Goal: Task Accomplishment & Management: Use online tool/utility

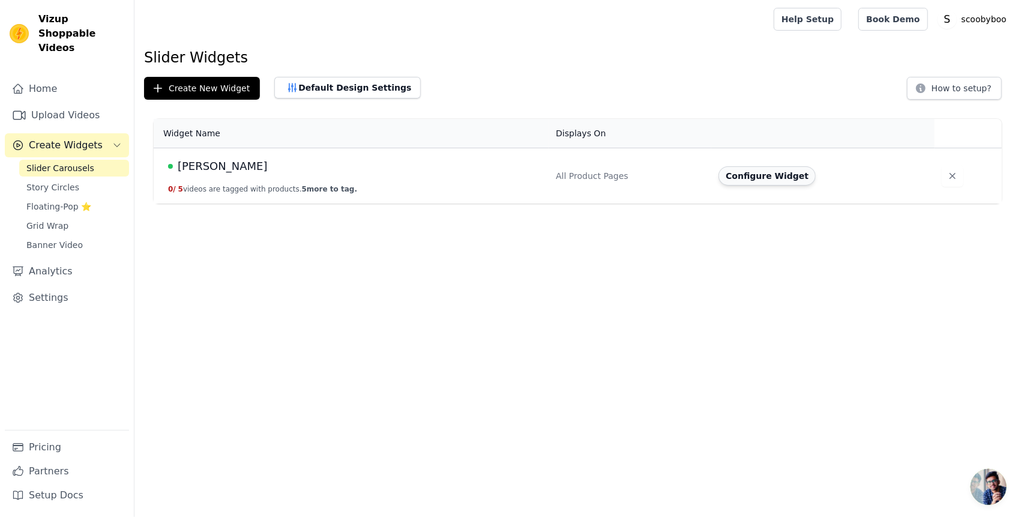
click at [743, 178] on button "Configure Widget" at bounding box center [766, 175] width 97 height 19
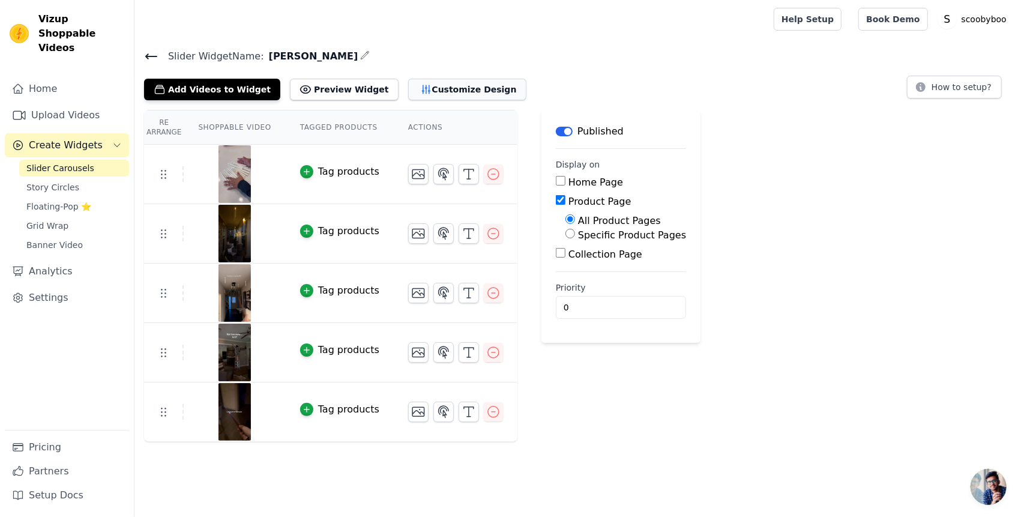
click at [446, 79] on button "Customize Design" at bounding box center [467, 90] width 118 height 22
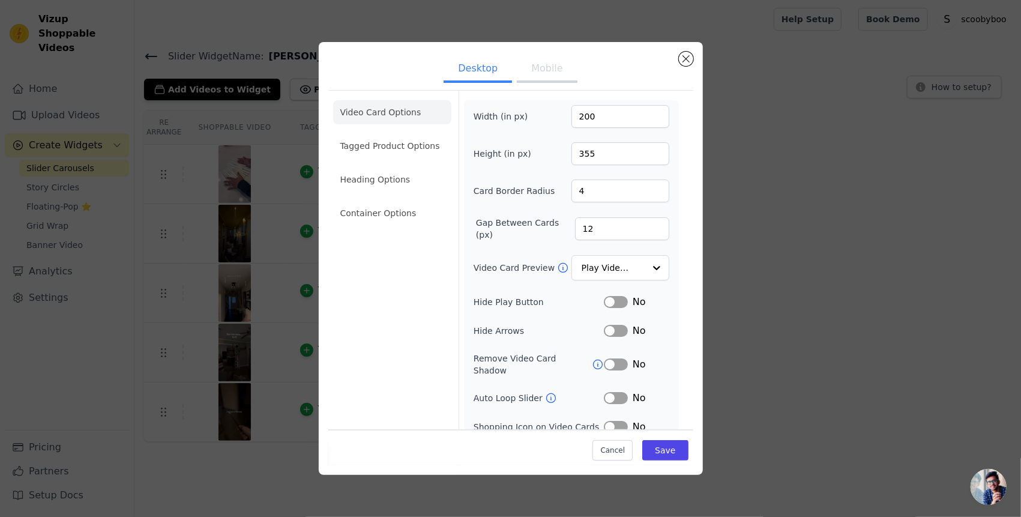
click at [543, 76] on button "Mobile" at bounding box center [547, 69] width 60 height 26
click at [647, 153] on input "354" at bounding box center [620, 153] width 98 height 23
click at [649, 153] on input "353" at bounding box center [620, 153] width 98 height 23
click at [649, 153] on input "267" at bounding box center [620, 153] width 98 height 23
click at [649, 153] on input "266" at bounding box center [620, 153] width 98 height 23
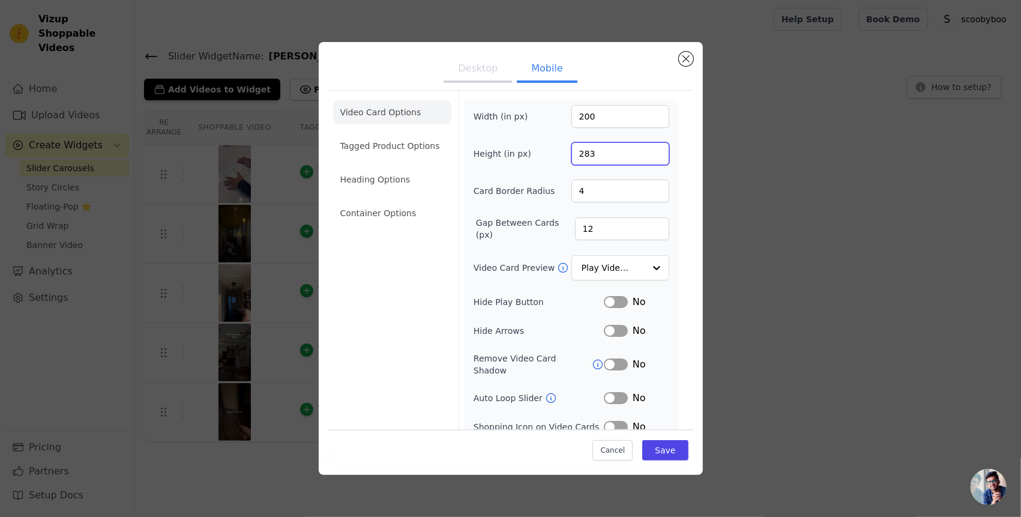
click at [652, 149] on input "283" at bounding box center [620, 153] width 98 height 23
click at [650, 154] on input "282" at bounding box center [620, 153] width 98 height 23
click at [650, 154] on input "281" at bounding box center [620, 153] width 98 height 23
type input "280"
click at [650, 154] on input "280" at bounding box center [620, 153] width 98 height 23
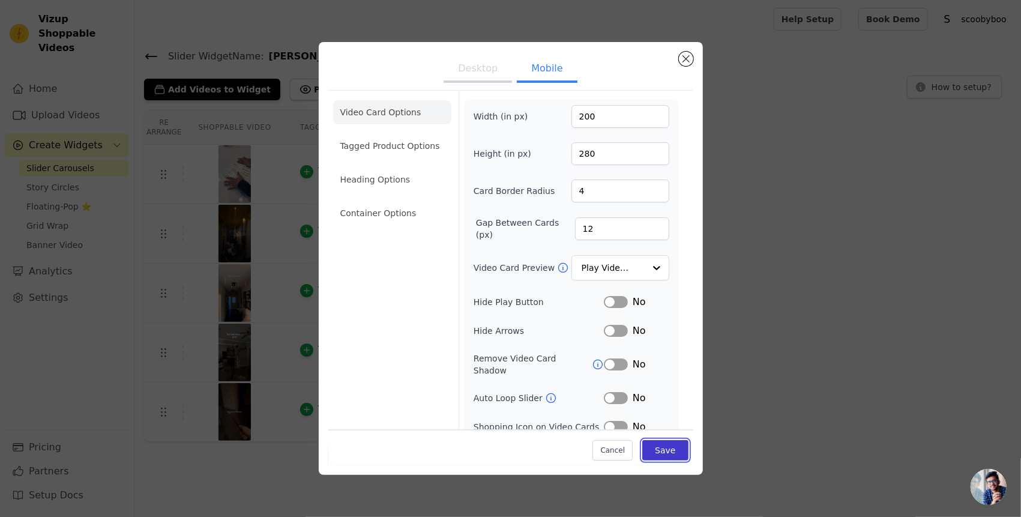
click at [666, 452] on button "Save" at bounding box center [665, 450] width 46 height 20
